Goal: Task Accomplishment & Management: Manage account settings

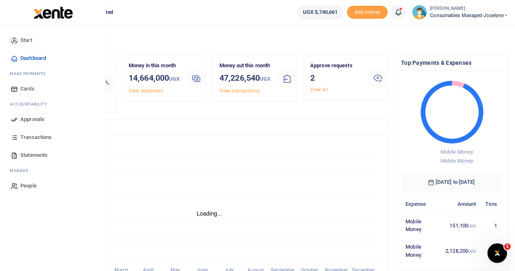
click at [27, 151] on span "Statements" at bounding box center [33, 155] width 27 height 8
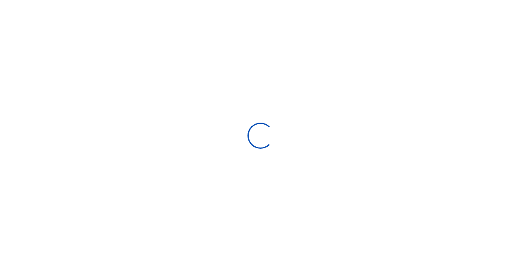
select select "ALL"
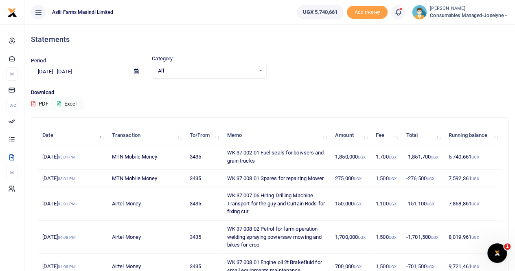
click at [135, 72] on icon at bounding box center [136, 71] width 4 height 5
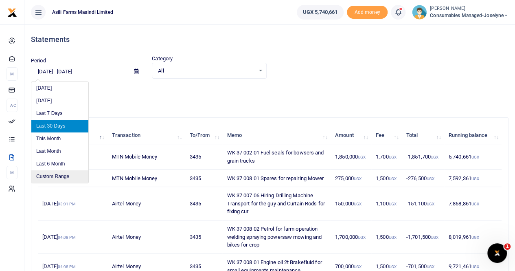
drag, startPoint x: 50, startPoint y: 173, endPoint x: 57, endPoint y: 173, distance: 6.9
click at [50, 173] on li "Custom Range" at bounding box center [59, 176] width 57 height 13
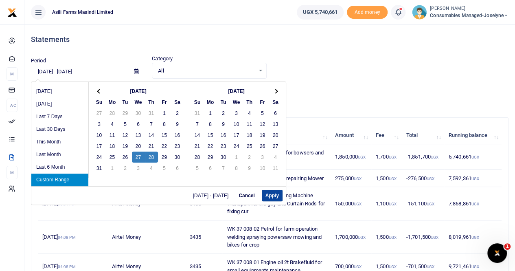
click at [270, 193] on button "Apply" at bounding box center [272, 195] width 21 height 11
type input "08/27/2025 - 08/28/2025"
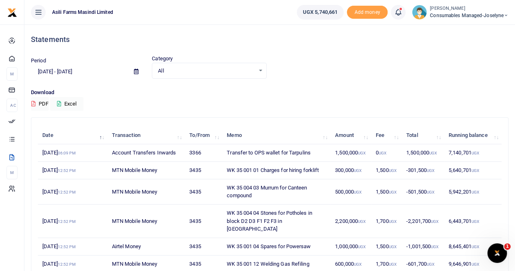
scroll to position [41, 0]
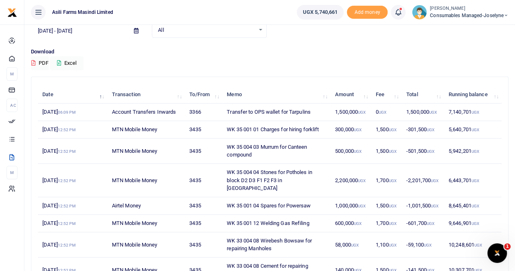
click at [467, 175] on td "6,443,701 UGX" at bounding box center [472, 180] width 57 height 33
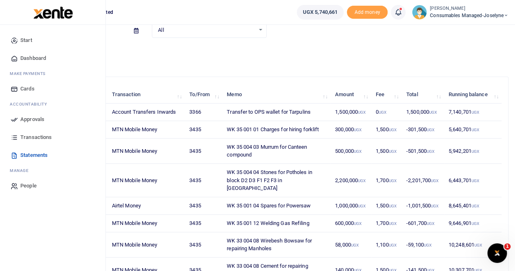
click at [35, 135] on span "Transactions" at bounding box center [35, 137] width 31 height 8
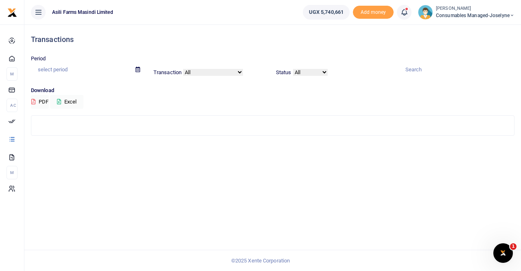
click at [137, 68] on icon at bounding box center [137, 69] width 4 height 5
click at [135, 72] on span at bounding box center [138, 70] width 18 height 14
click at [138, 68] on icon at bounding box center [137, 69] width 4 height 5
click at [41, 64] on input "text" at bounding box center [80, 70] width 98 height 14
click at [134, 72] on span at bounding box center [138, 70] width 18 height 14
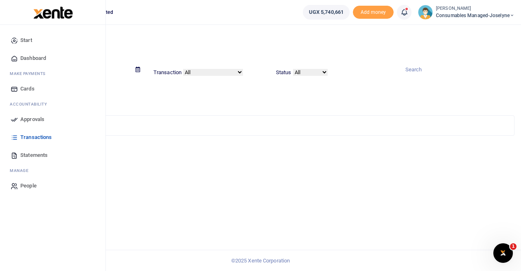
click at [36, 135] on span "Transactions" at bounding box center [35, 137] width 31 height 8
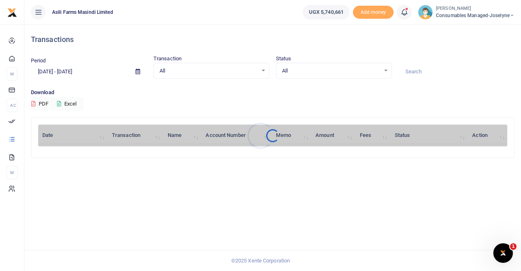
click at [136, 72] on div at bounding box center [260, 135] width 521 height 271
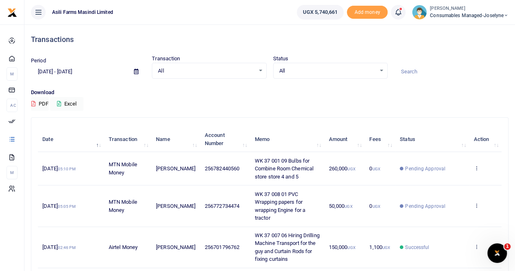
click at [135, 70] on icon at bounding box center [136, 71] width 4 height 5
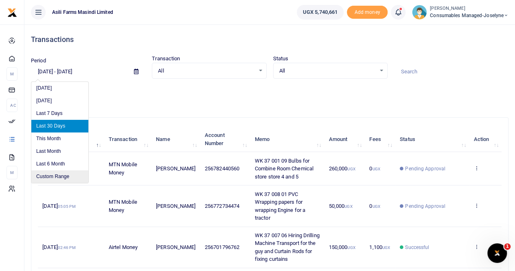
click at [61, 176] on li "Custom Range" at bounding box center [59, 176] width 57 height 13
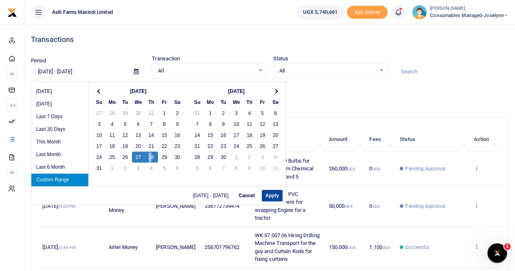
click at [262, 195] on button "Apply" at bounding box center [272, 195] width 21 height 11
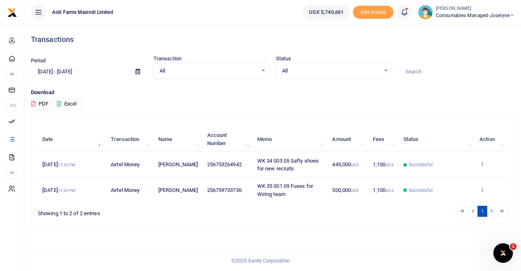
click at [135, 70] on icon at bounding box center [137, 71] width 4 height 5
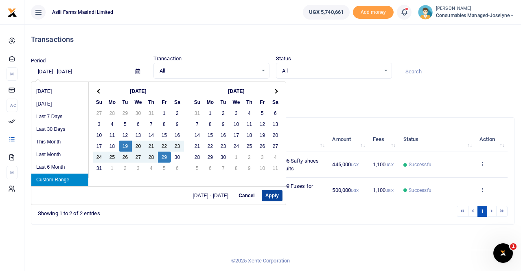
click at [272, 196] on button "Apply" at bounding box center [272, 195] width 21 height 11
type input "08/19/2025 - 08/29/2025"
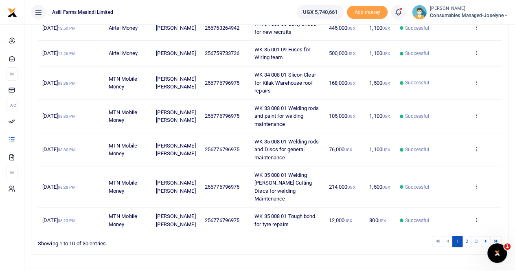
scroll to position [244, 0]
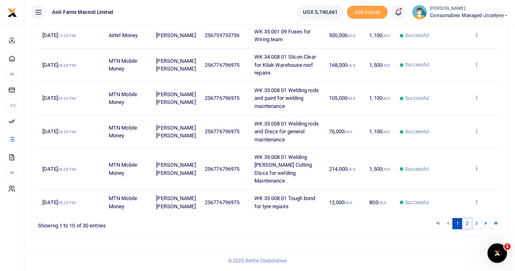
click at [465, 223] on link "2" at bounding box center [467, 223] width 10 height 11
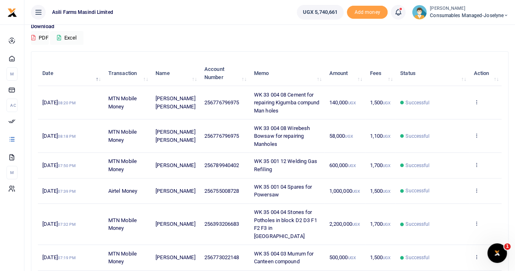
scroll to position [106, 0]
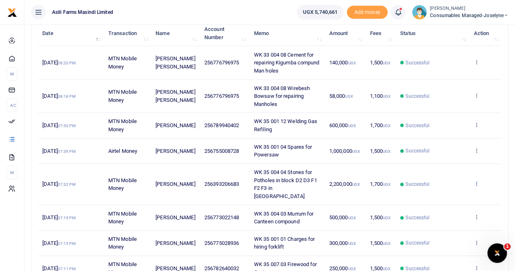
click at [477, 180] on icon at bounding box center [475, 183] width 5 height 6
click at [448, 190] on link "View details" at bounding box center [446, 192] width 64 height 11
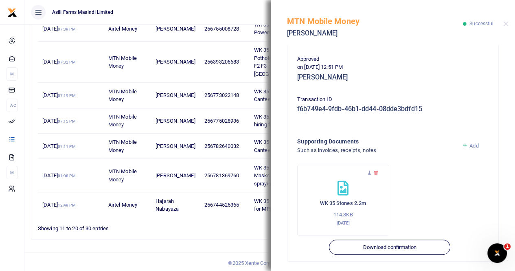
scroll to position [204, 0]
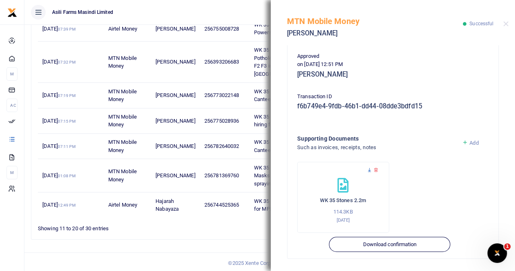
click at [369, 170] on icon at bounding box center [369, 169] width 5 height 5
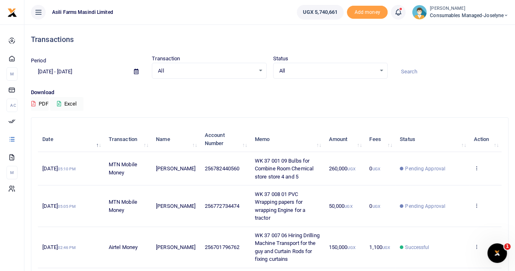
click at [133, 71] on span at bounding box center [136, 72] width 18 height 14
click at [137, 71] on icon at bounding box center [136, 71] width 4 height 5
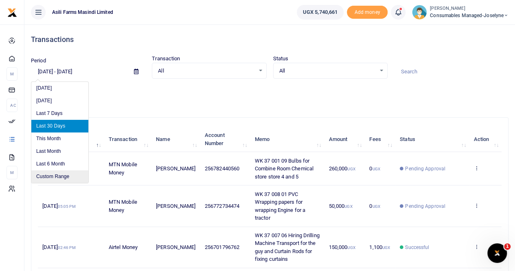
click at [66, 172] on li "Custom Range" at bounding box center [59, 176] width 57 height 13
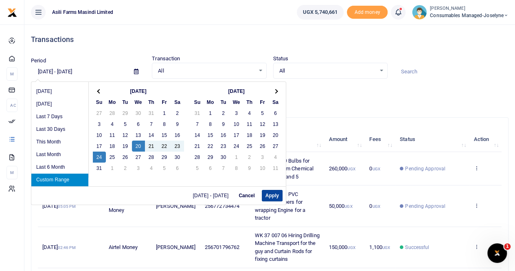
click at [263, 193] on button "Apply" at bounding box center [272, 195] width 21 height 11
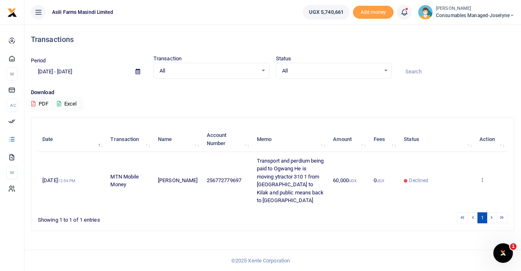
click at [137, 70] on icon at bounding box center [137, 71] width 4 height 5
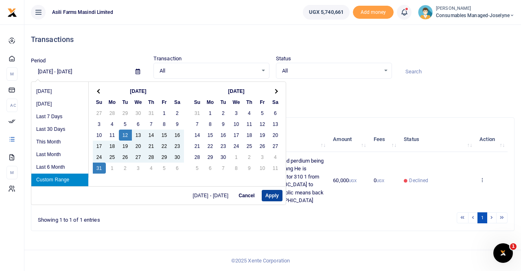
click at [271, 194] on button "Apply" at bounding box center [272, 195] width 21 height 11
type input "08/12/2025 - 08/31/2025"
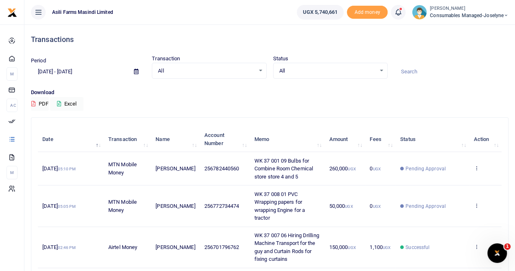
click at [135, 30] on icon at bounding box center [136, 71] width 4 height 5
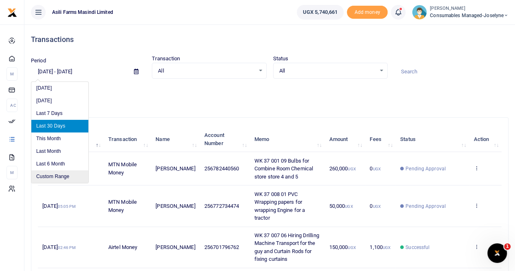
click at [51, 30] on li "Custom Range" at bounding box center [59, 176] width 57 height 13
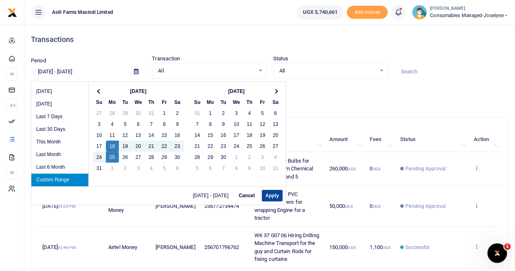
click at [270, 30] on button "Apply" at bounding box center [272, 195] width 21 height 11
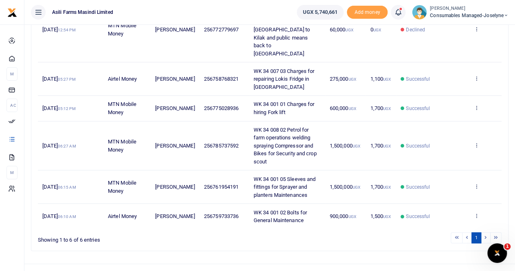
scroll to position [159, 0]
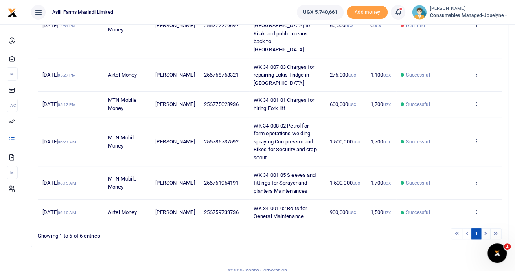
click at [487, 30] on li at bounding box center [485, 233] width 9 height 11
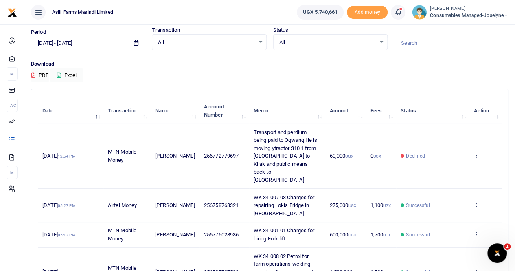
scroll to position [0, 0]
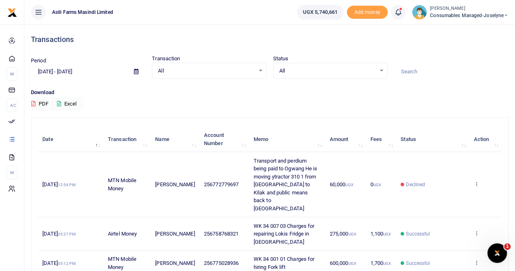
click at [135, 30] on icon at bounding box center [136, 71] width 4 height 5
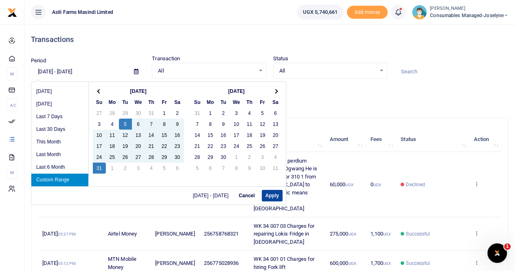
click at [267, 30] on button "Apply" at bounding box center [272, 195] width 21 height 11
type input "[DATE] - [DATE]"
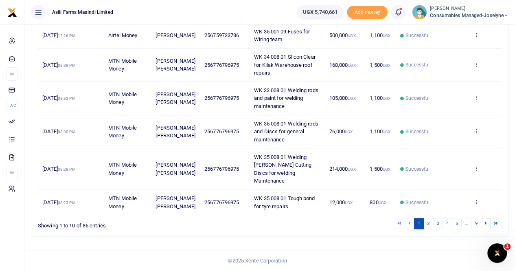
scroll to position [244, 0]
click at [429, 30] on link "2" at bounding box center [428, 223] width 10 height 11
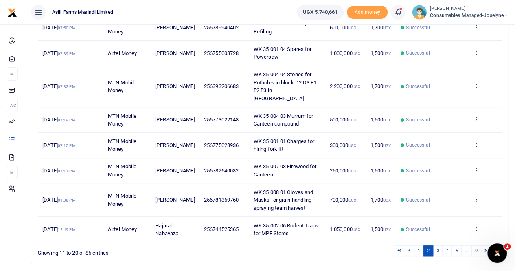
scroll to position [228, 0]
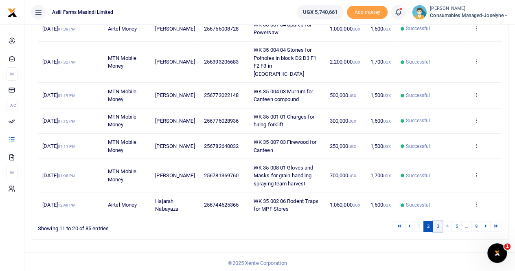
click at [437, 30] on link "3" at bounding box center [438, 226] width 10 height 11
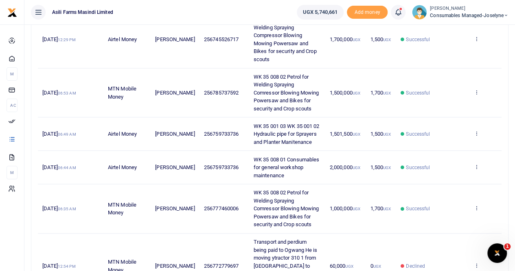
scroll to position [339, 0]
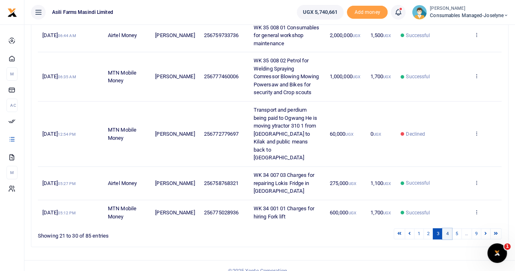
click at [448, 30] on link "4" at bounding box center [447, 233] width 10 height 11
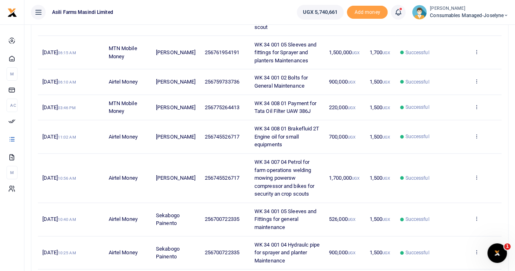
scroll to position [291, 0]
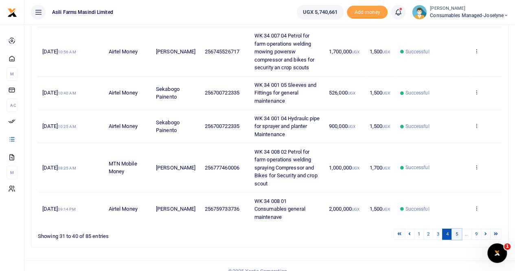
click at [458, 30] on link "5" at bounding box center [456, 233] width 10 height 11
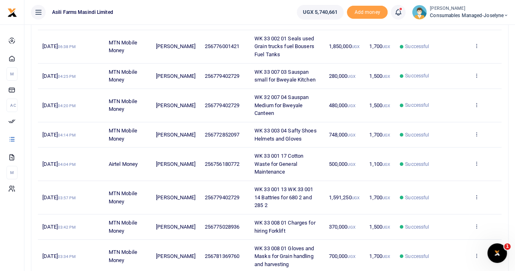
scroll to position [228, 0]
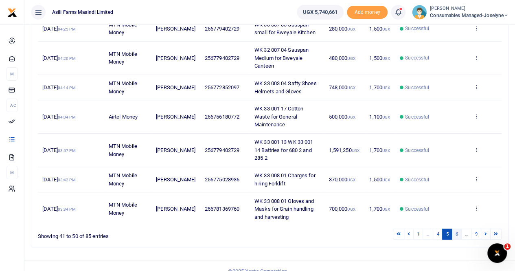
click at [458, 30] on link "6" at bounding box center [456, 233] width 10 height 11
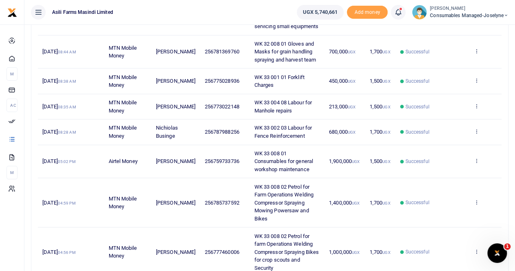
scroll to position [299, 0]
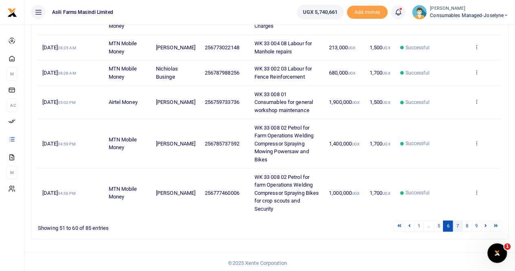
click at [457, 30] on link "7" at bounding box center [457, 225] width 10 height 11
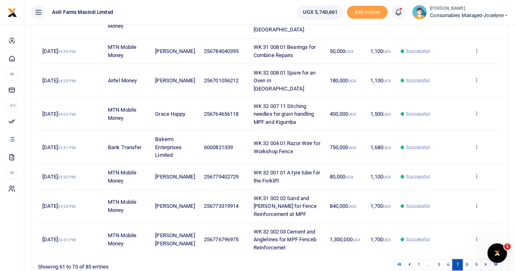
scroll to position [236, 0]
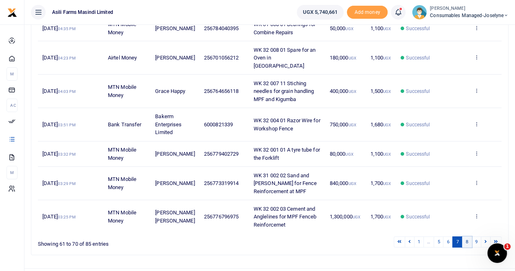
click at [467, 30] on link "8" at bounding box center [467, 241] width 10 height 11
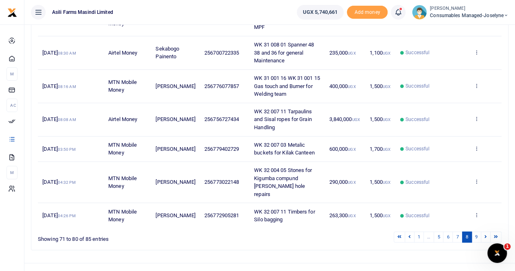
scroll to position [252, 0]
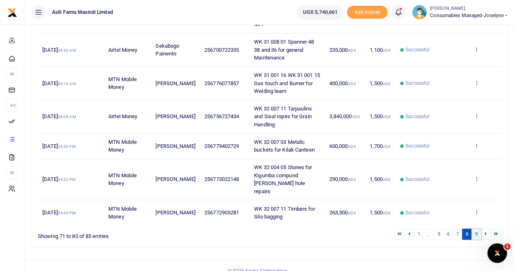
click at [476, 30] on link "9" at bounding box center [476, 233] width 10 height 11
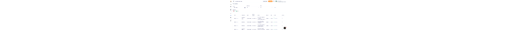
scroll to position [0, 0]
